Goal: Task Accomplishment & Management: Use online tool/utility

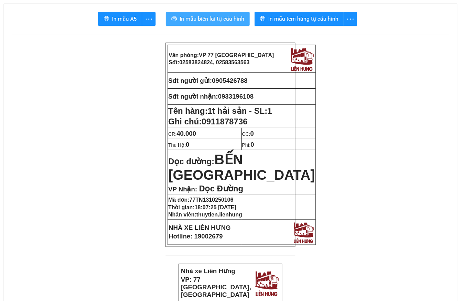
click at [234, 19] on span "In mẫu biên lai tự cấu hình" at bounding box center [212, 18] width 65 height 9
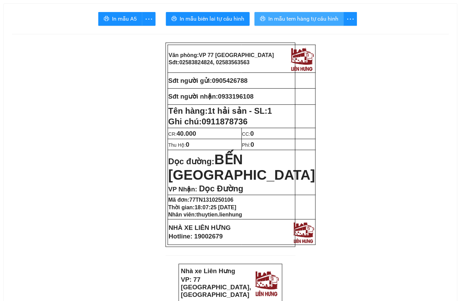
click at [325, 23] on span "In mẫu tem hàng tự cấu hình" at bounding box center [303, 18] width 70 height 9
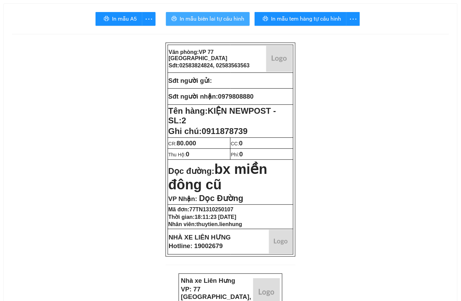
click at [215, 14] on span "In mẫu biên lai tự cấu hình" at bounding box center [212, 18] width 65 height 9
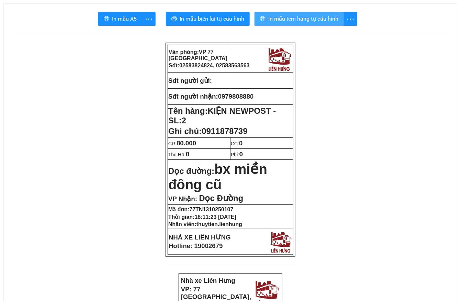
click at [300, 18] on span "In mẫu tem hàng tự cấu hình" at bounding box center [303, 18] width 70 height 9
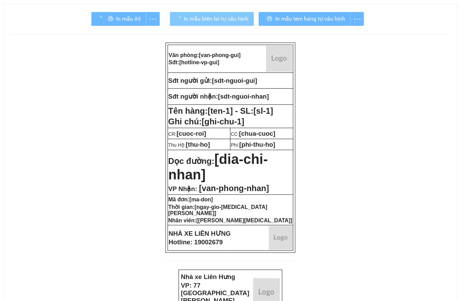
click at [208, 24] on button "In mẫu biên lai tự cấu hình" at bounding box center [212, 19] width 84 height 14
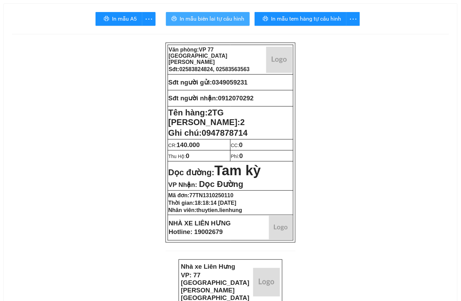
click at [208, 22] on span "In mẫu biên lai tự cấu hình" at bounding box center [212, 18] width 65 height 9
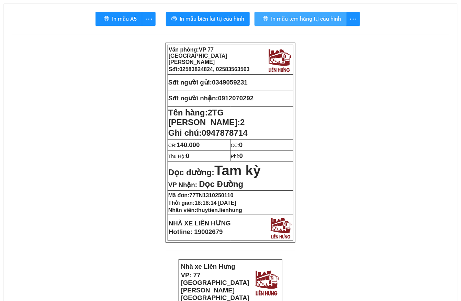
click at [331, 17] on span "In mẫu tem hàng tự cấu hình" at bounding box center [306, 18] width 70 height 9
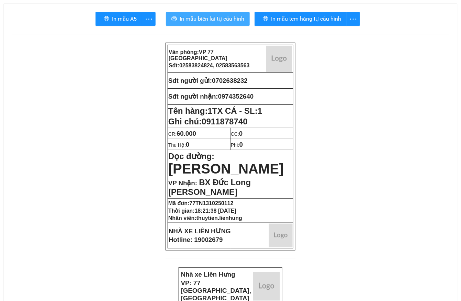
click at [193, 20] on span "In mẫu biên lai tự cấu hình" at bounding box center [212, 18] width 65 height 9
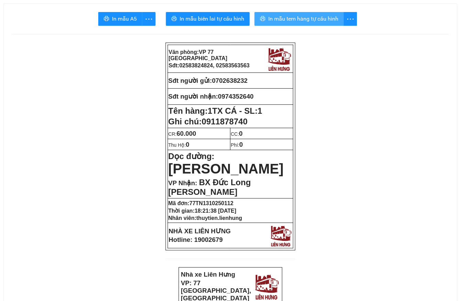
click at [293, 19] on span "In mẫu tem hàng tự cấu hình" at bounding box center [303, 18] width 70 height 9
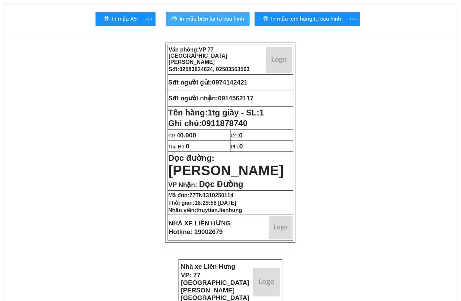
click at [192, 21] on span "In mẫu biên lai tự cấu hình" at bounding box center [212, 18] width 65 height 9
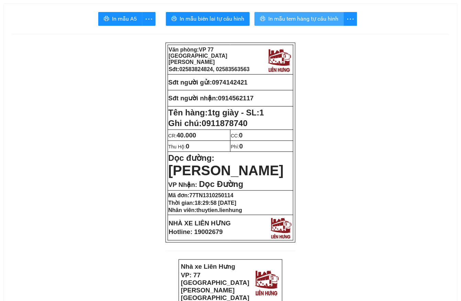
click at [326, 18] on span "In mẫu tem hàng tự cấu hình" at bounding box center [303, 18] width 70 height 9
